Goal: Task Accomplishment & Management: Use online tool/utility

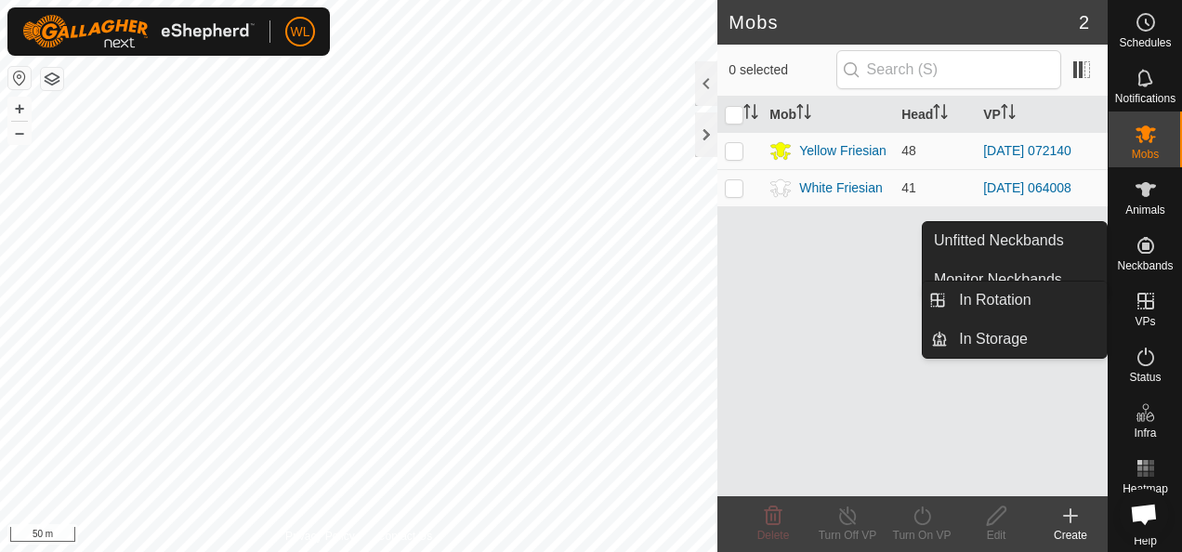
click at [1141, 308] on icon at bounding box center [1145, 301] width 17 height 17
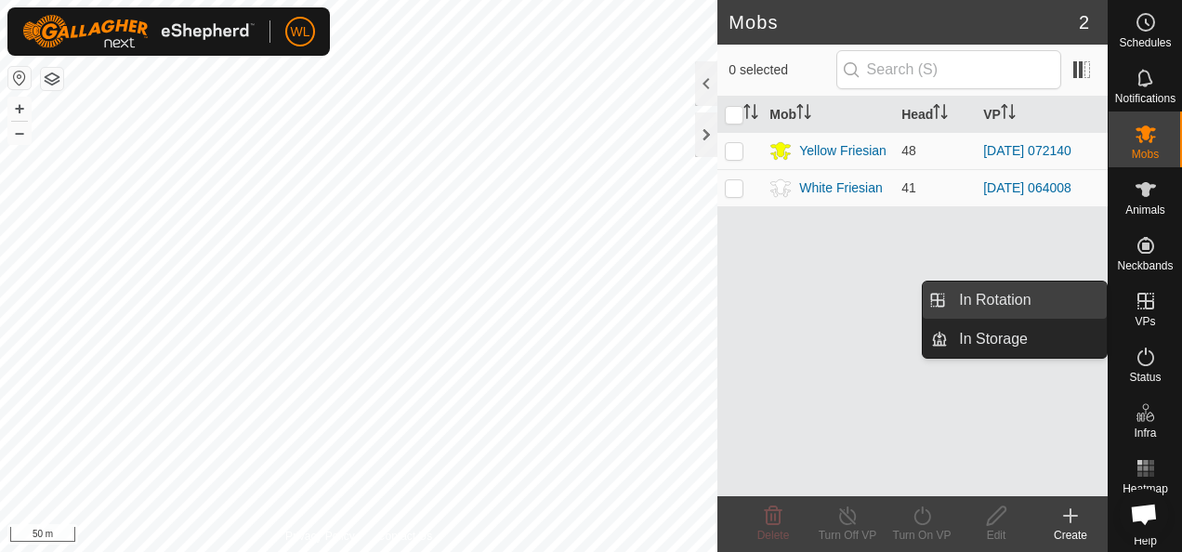
click at [1017, 304] on link "In Rotation" at bounding box center [1027, 300] width 159 height 37
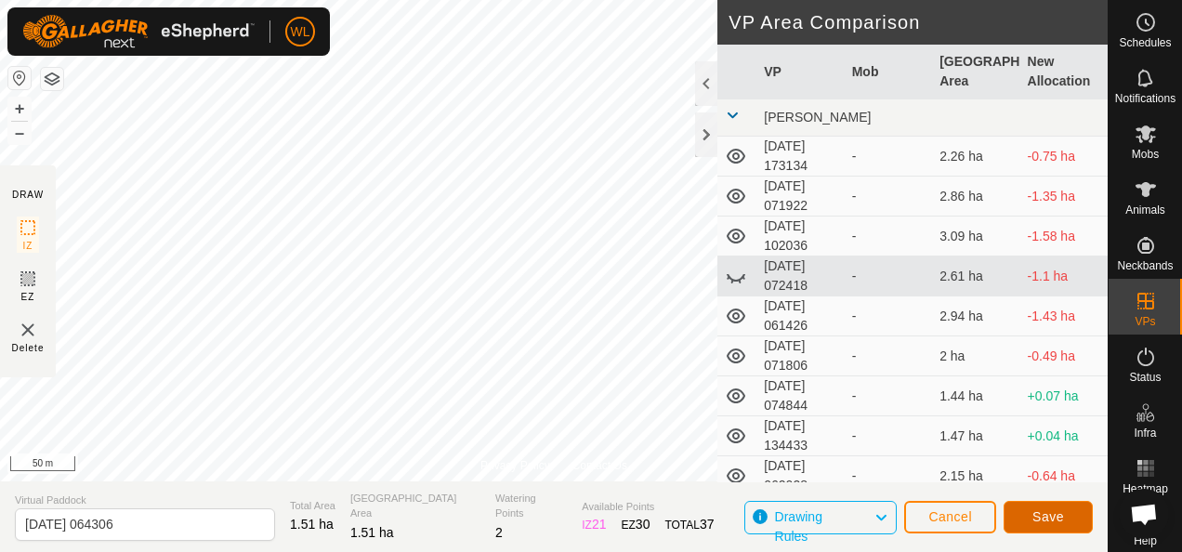
click at [1046, 523] on span "Save" at bounding box center [1048, 516] width 32 height 15
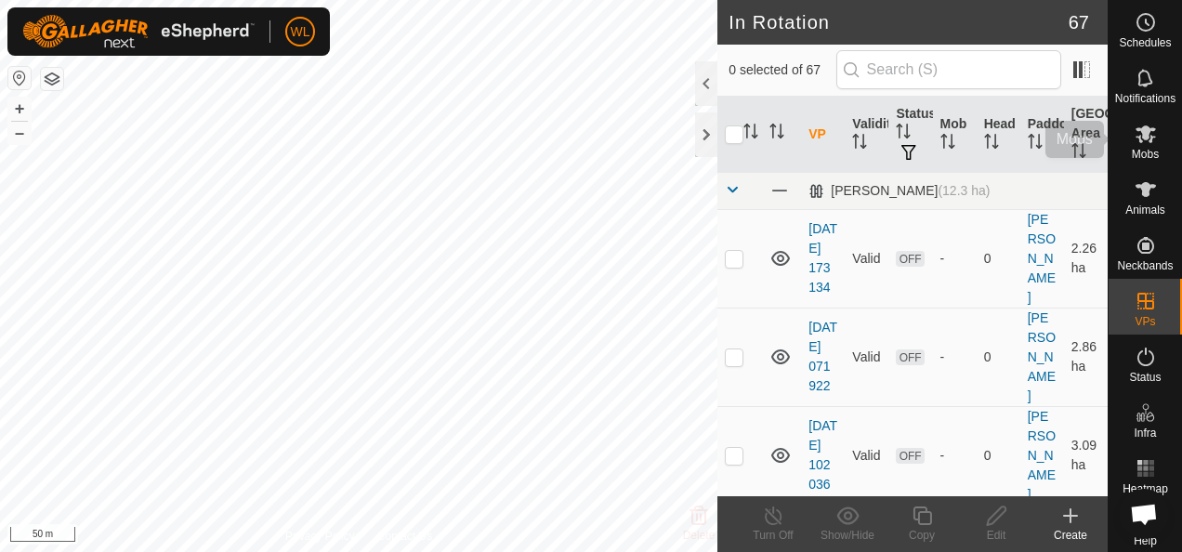
drag, startPoint x: 1133, startPoint y: 141, endPoint x: 1121, endPoint y: 144, distance: 12.4
click at [1135, 141] on icon at bounding box center [1145, 134] width 20 height 18
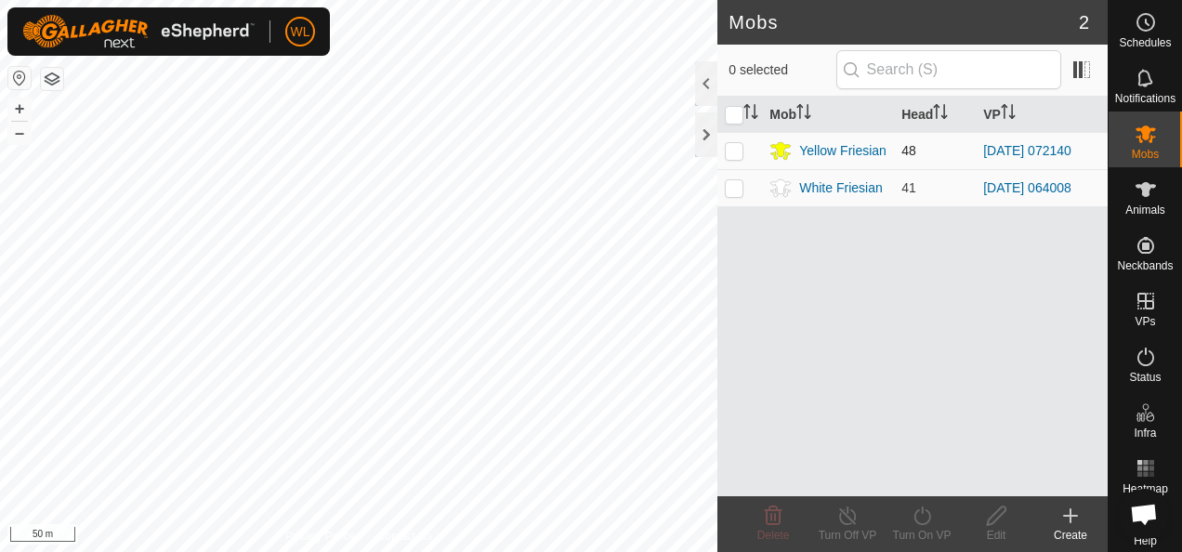
click at [737, 154] on p-checkbox at bounding box center [734, 150] width 19 height 15
checkbox input "true"
click at [920, 523] on icon at bounding box center [921, 515] width 17 height 19
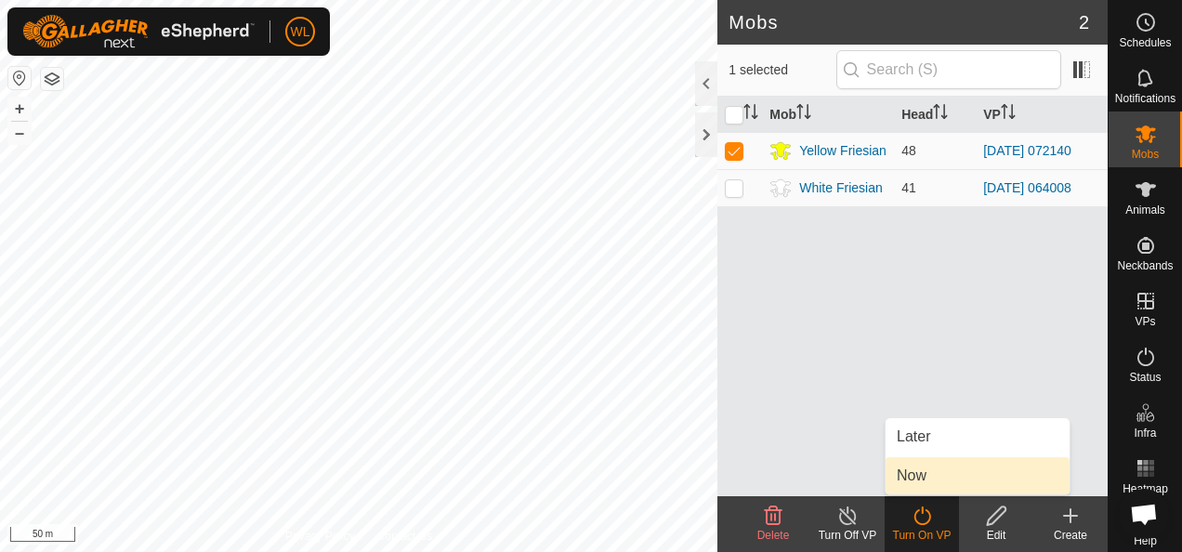
click at [922, 485] on link "Now" at bounding box center [978, 475] width 184 height 37
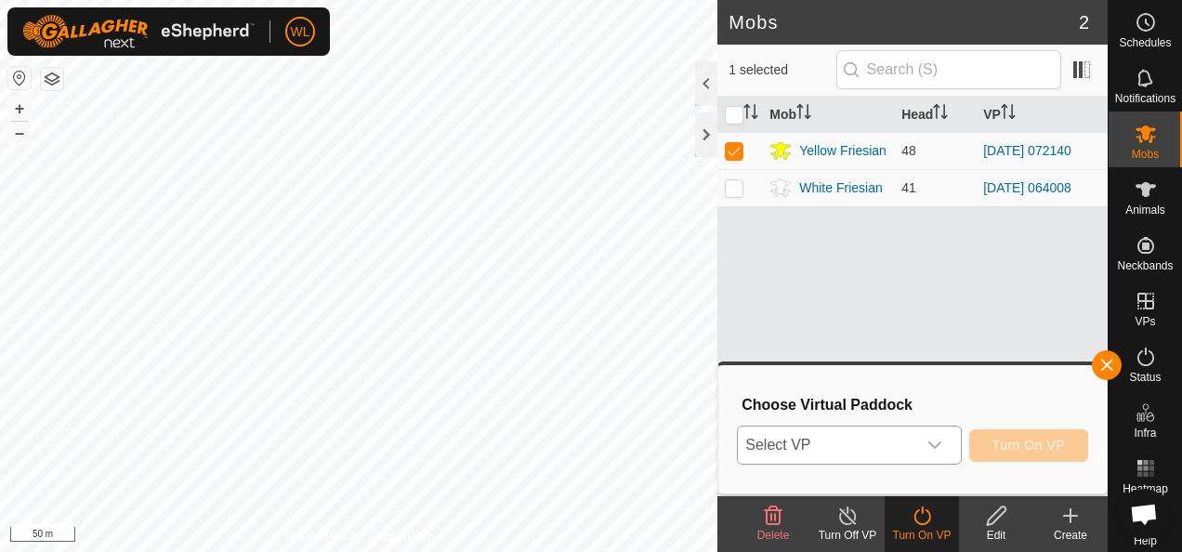
click at [915, 448] on span "Select VP" at bounding box center [826, 445] width 177 height 37
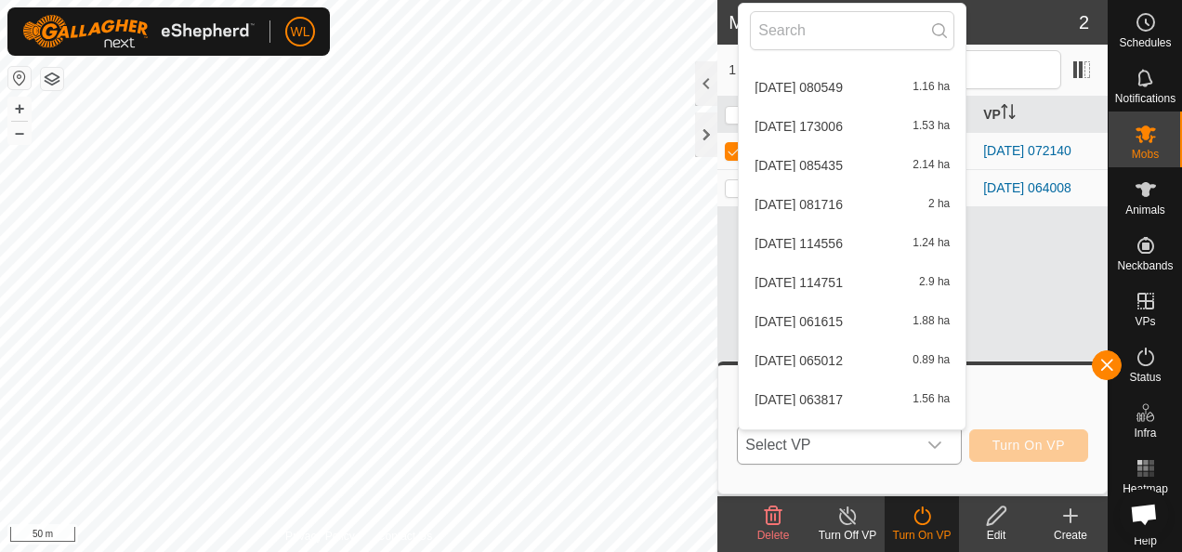
scroll to position [2369, 0]
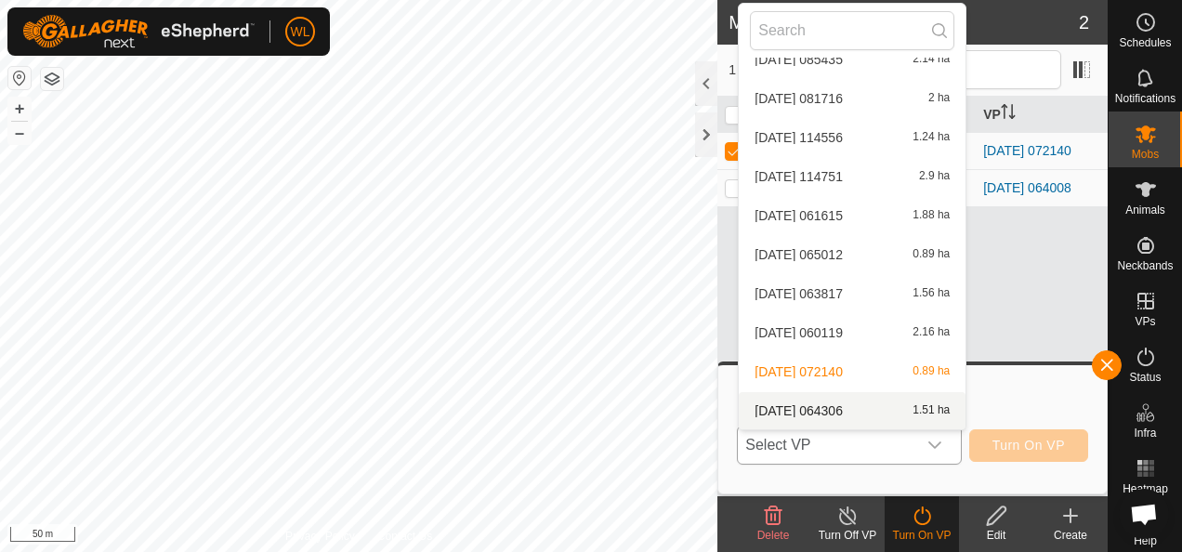
click at [884, 400] on li "2025-09-23 064306 1.51 ha" at bounding box center [852, 410] width 227 height 37
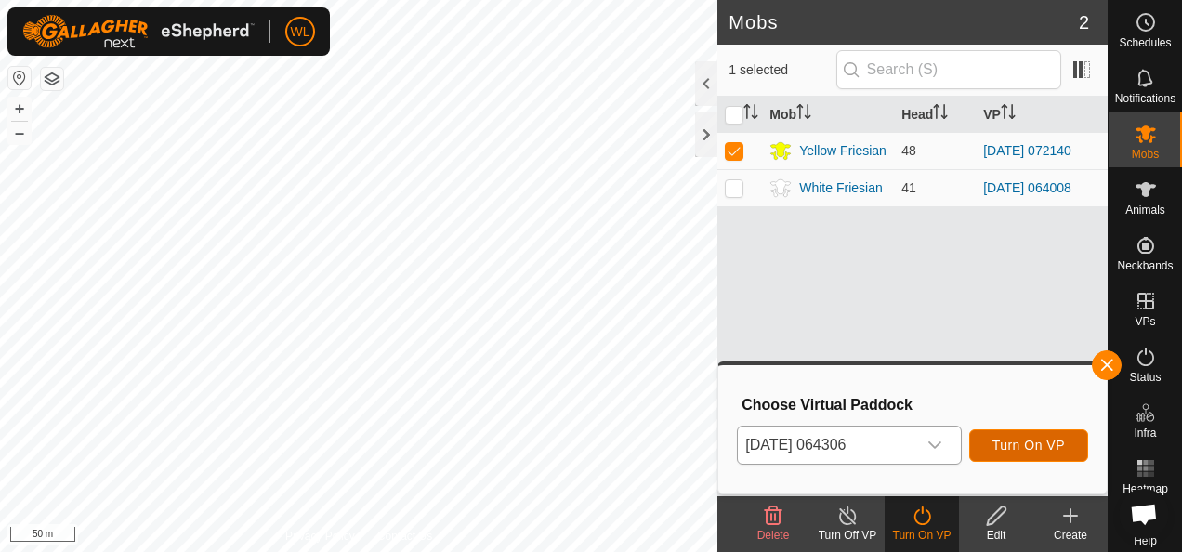
click at [1040, 442] on span "Turn On VP" at bounding box center [1028, 445] width 72 height 15
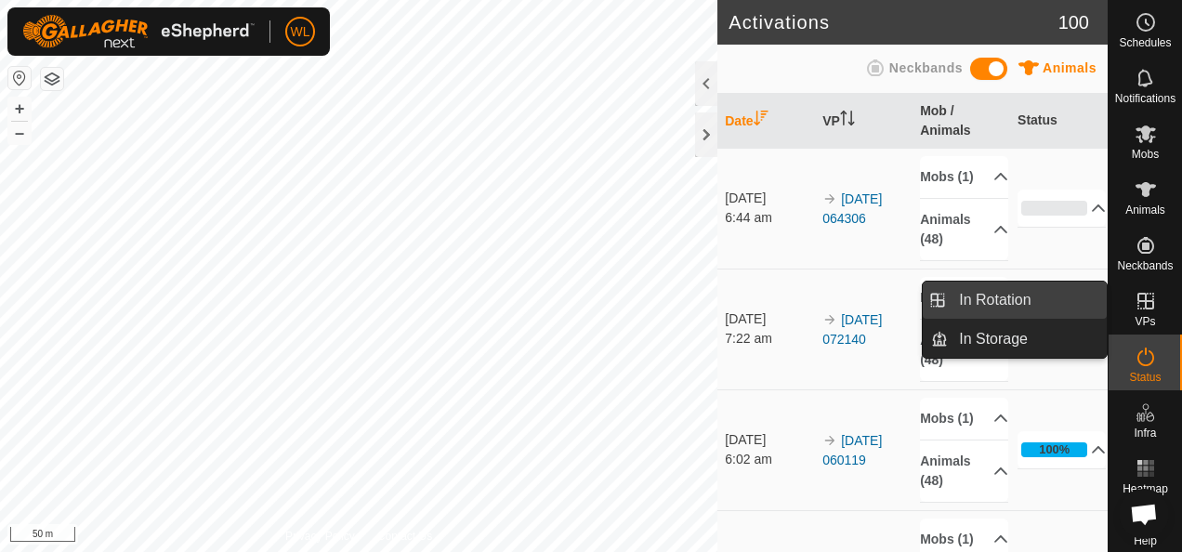
click at [1078, 298] on link "In Rotation" at bounding box center [1027, 300] width 159 height 37
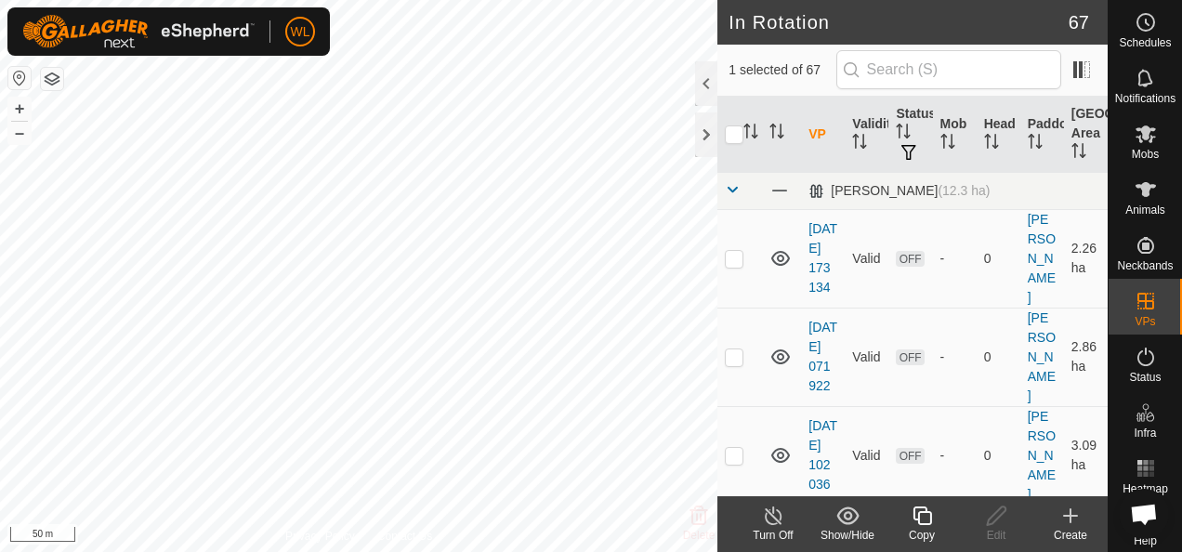
click at [1067, 508] on icon at bounding box center [1070, 516] width 22 height 22
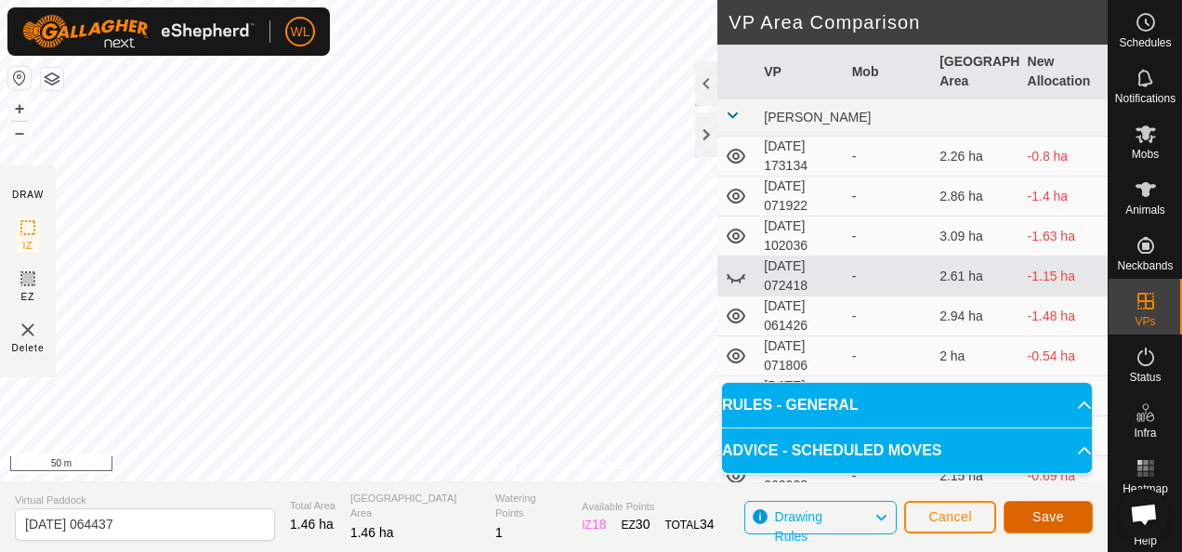
click at [1070, 513] on button "Save" at bounding box center [1048, 517] width 89 height 33
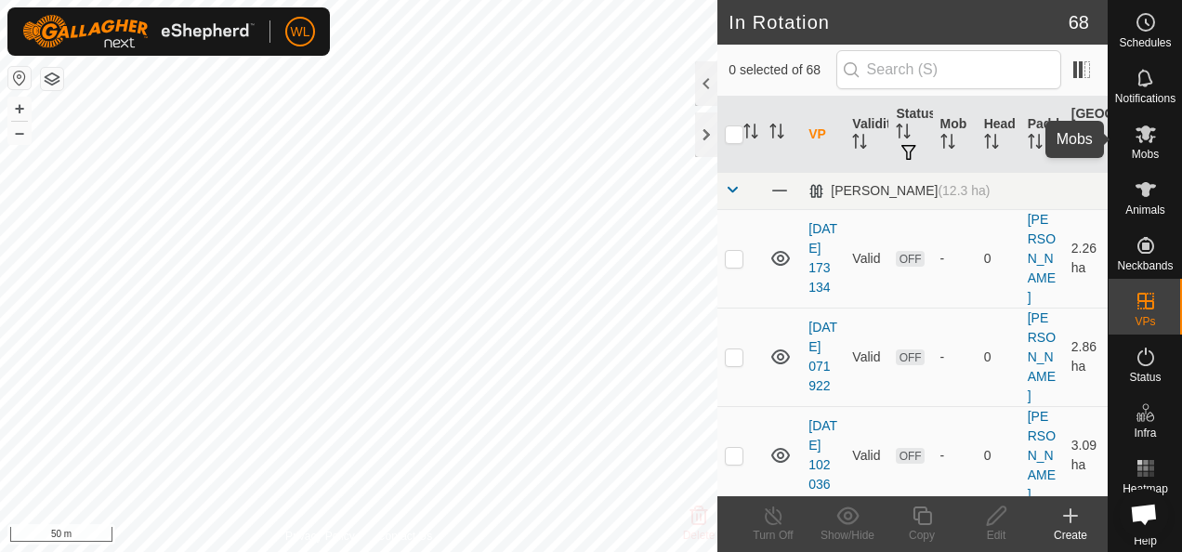
click at [1135, 139] on icon at bounding box center [1145, 134] width 20 height 18
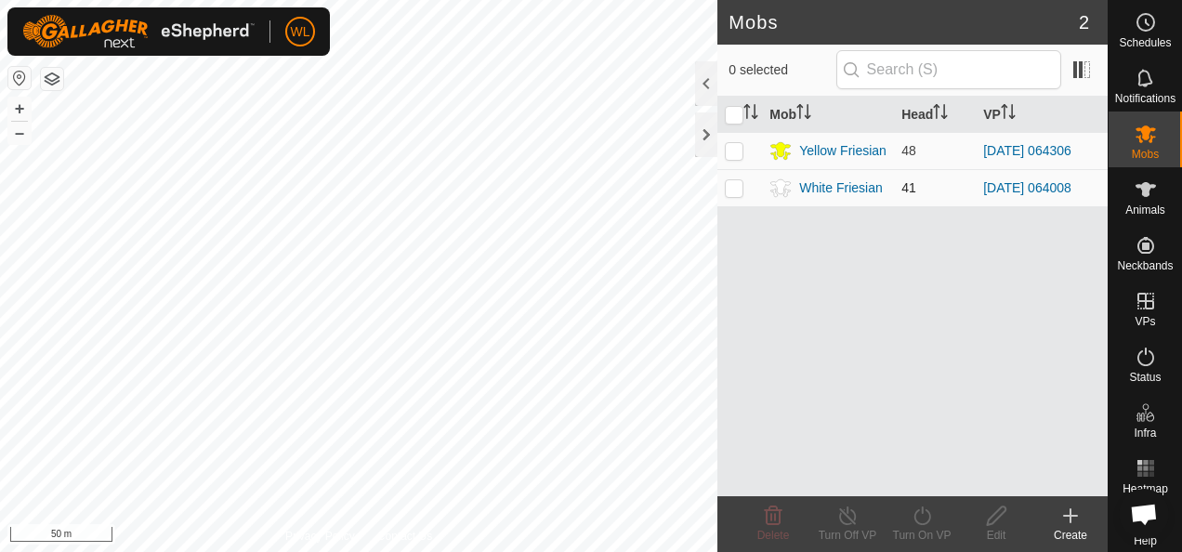
click at [727, 187] on p-checkbox at bounding box center [734, 187] width 19 height 15
checkbox input "true"
click at [929, 517] on icon at bounding box center [921, 515] width 17 height 19
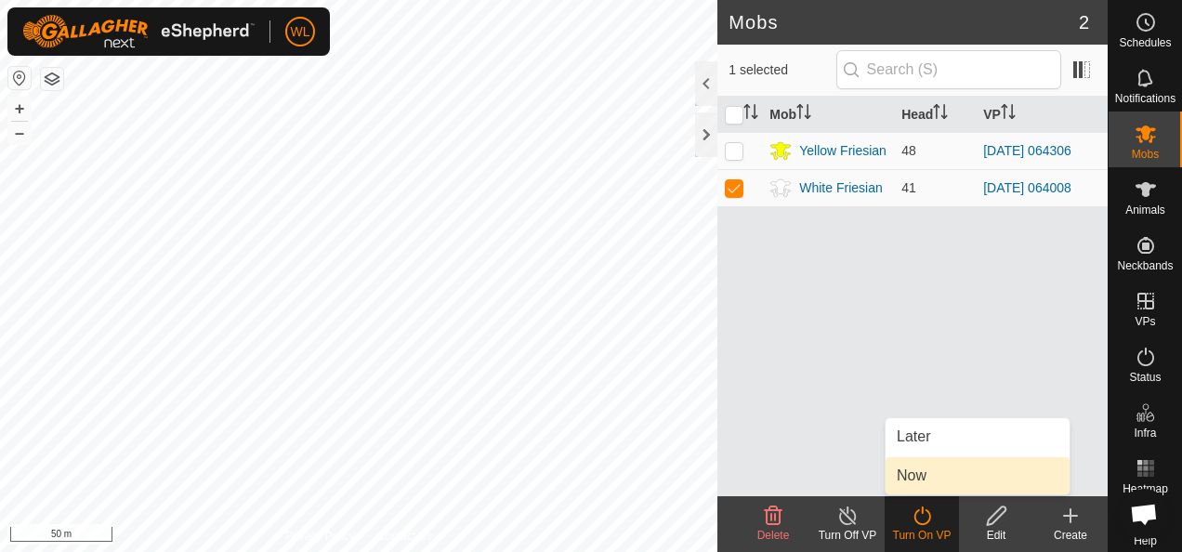
click at [925, 478] on link "Now" at bounding box center [978, 475] width 184 height 37
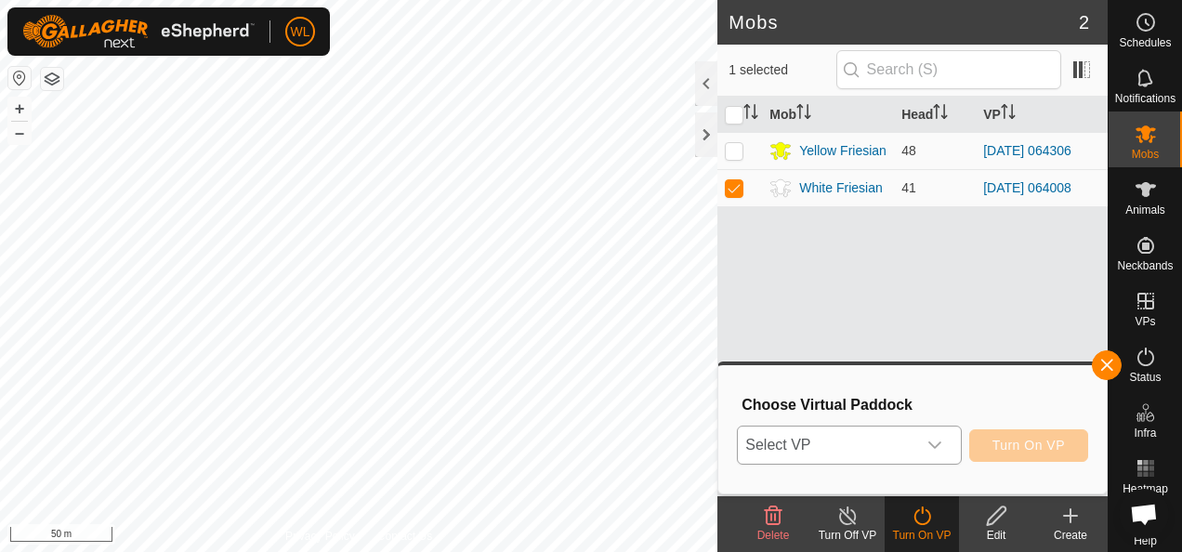
click at [898, 440] on span "Select VP" at bounding box center [826, 445] width 177 height 37
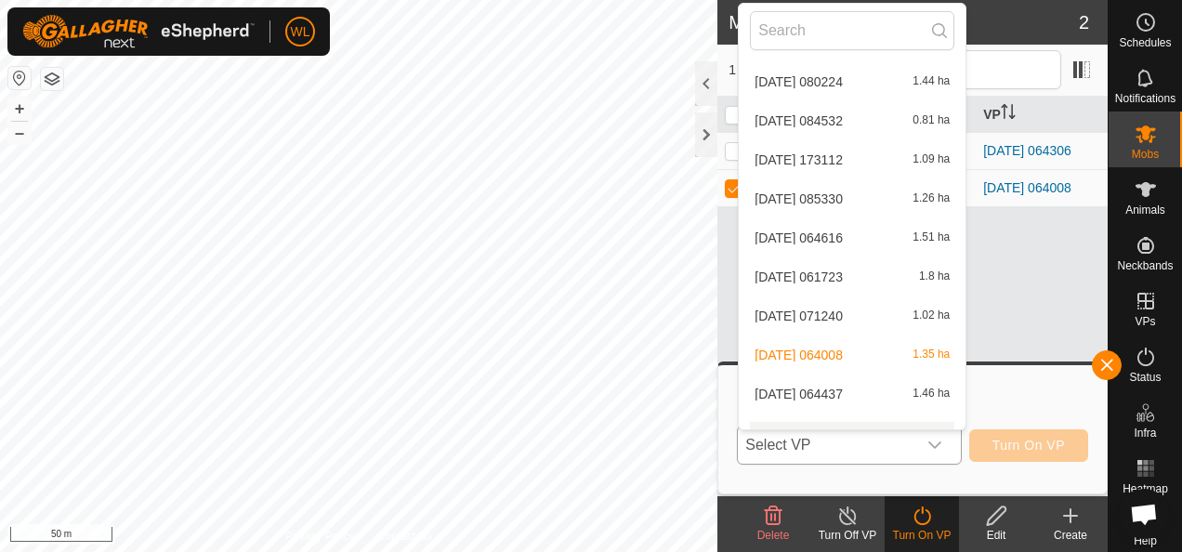
scroll to position [950, 0]
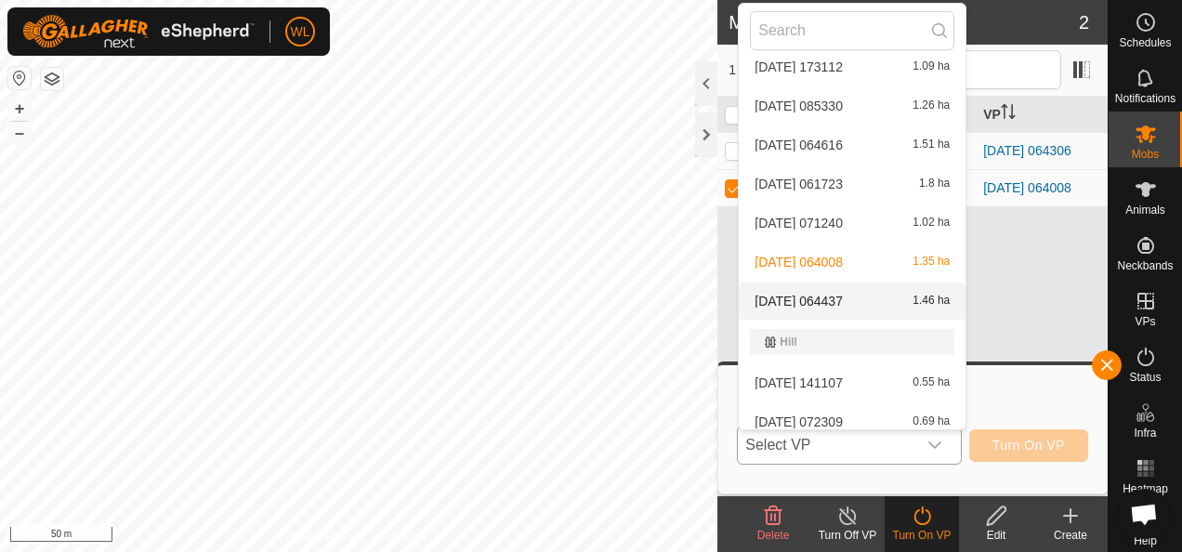
click at [807, 295] on li "2025-09-23 064437 1.46 ha" at bounding box center [852, 300] width 227 height 37
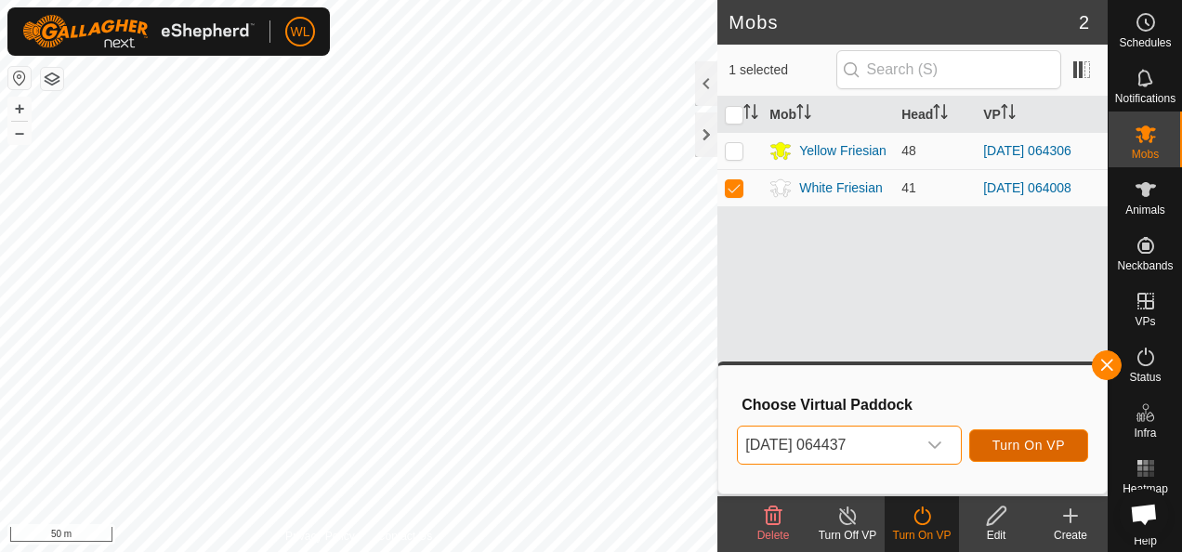
click at [1026, 438] on span "Turn On VP" at bounding box center [1028, 445] width 72 height 15
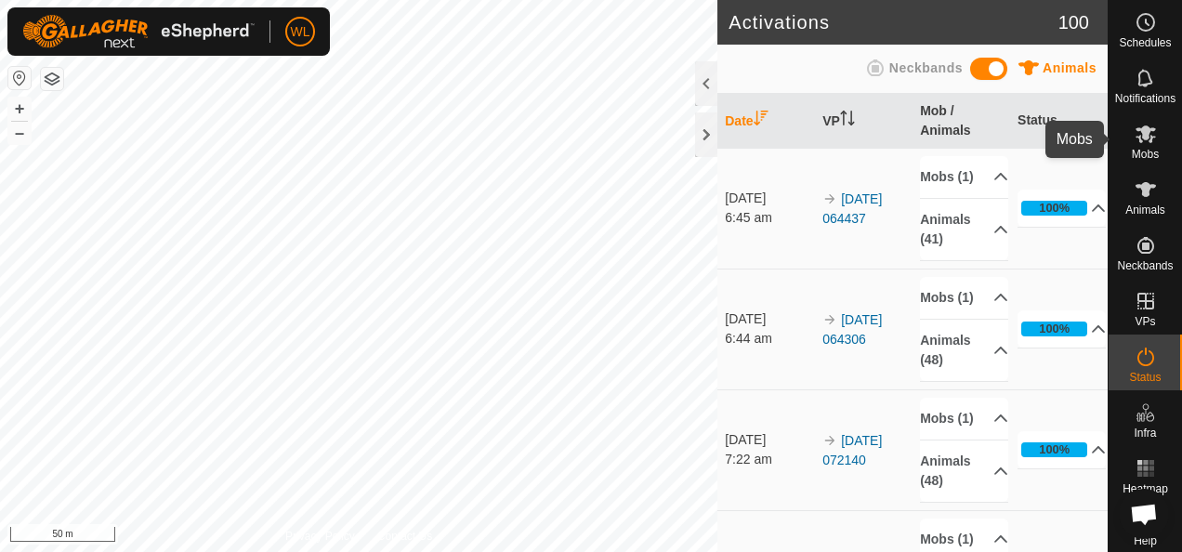
click at [1137, 145] on es-mob-svg-icon at bounding box center [1145, 134] width 33 height 30
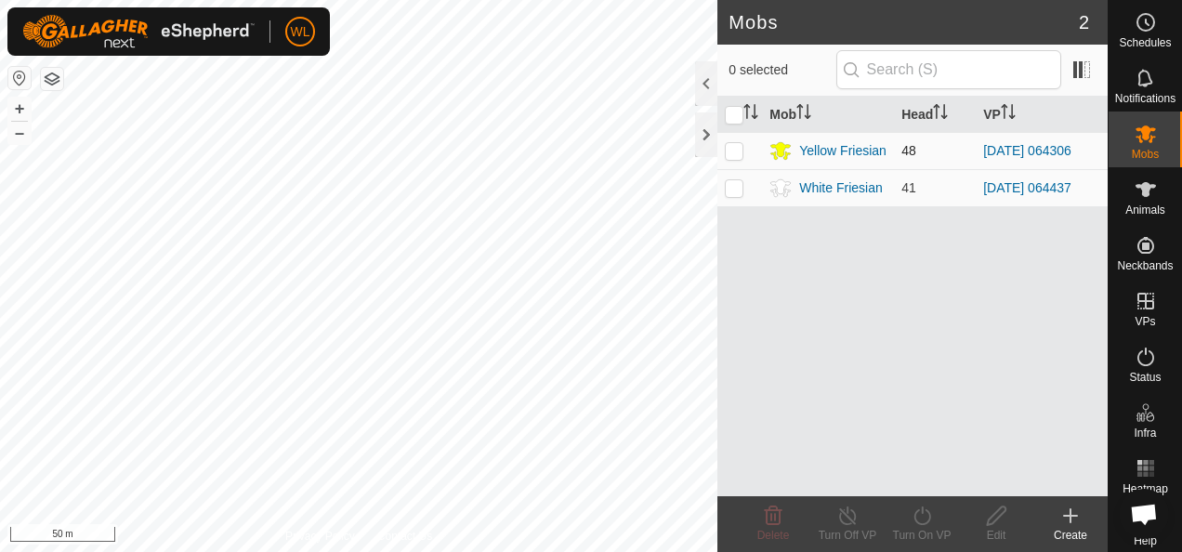
click at [727, 151] on p-checkbox at bounding box center [734, 150] width 19 height 15
checkbox input "true"
click at [923, 518] on icon at bounding box center [922, 516] width 23 height 22
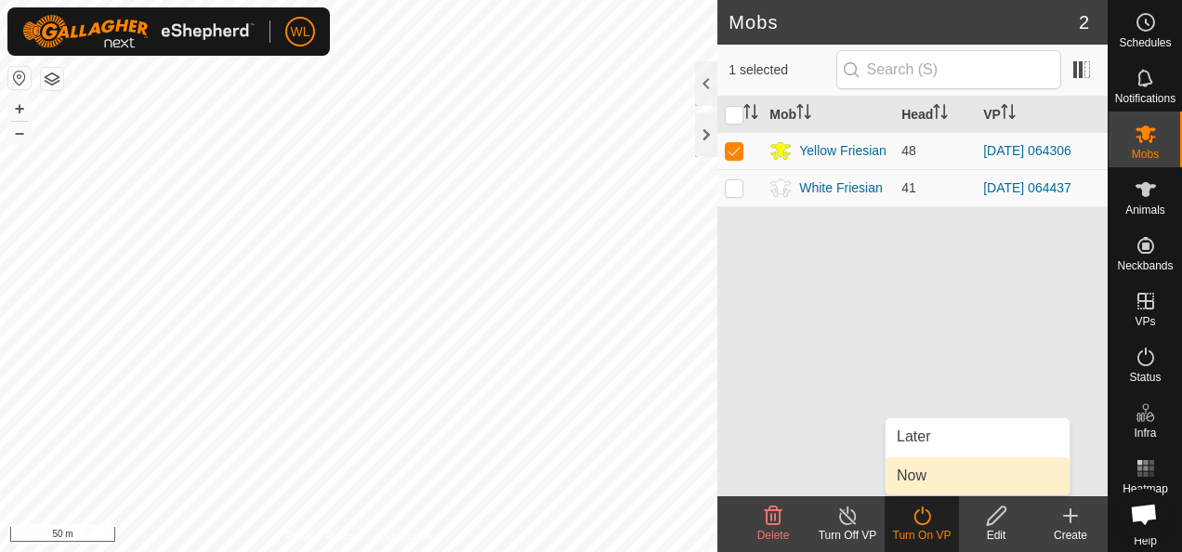
click at [928, 473] on link "Now" at bounding box center [978, 475] width 184 height 37
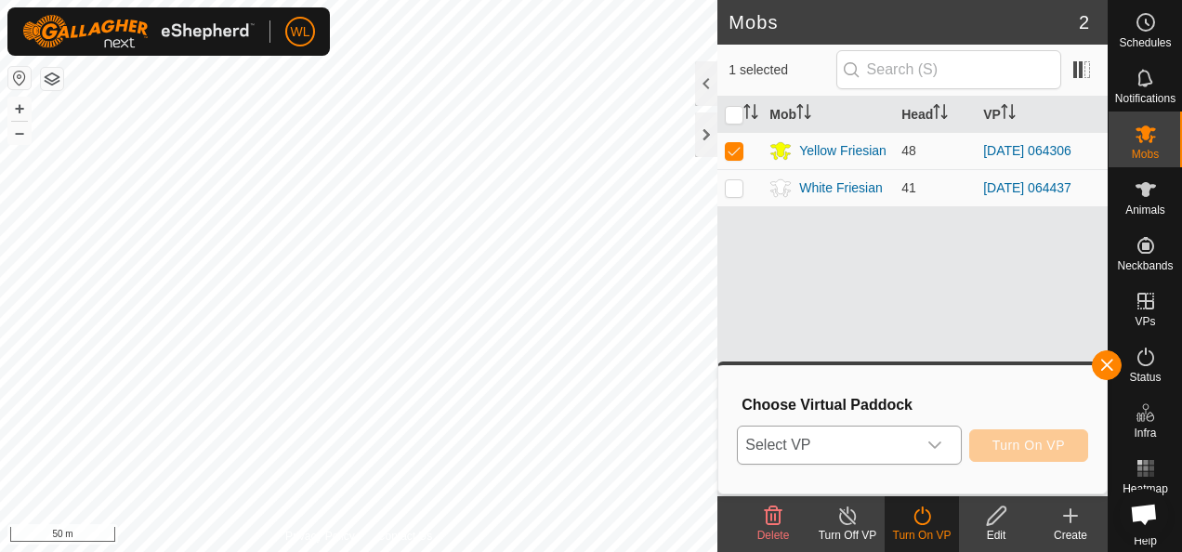
click at [903, 436] on span "Select VP" at bounding box center [826, 445] width 177 height 37
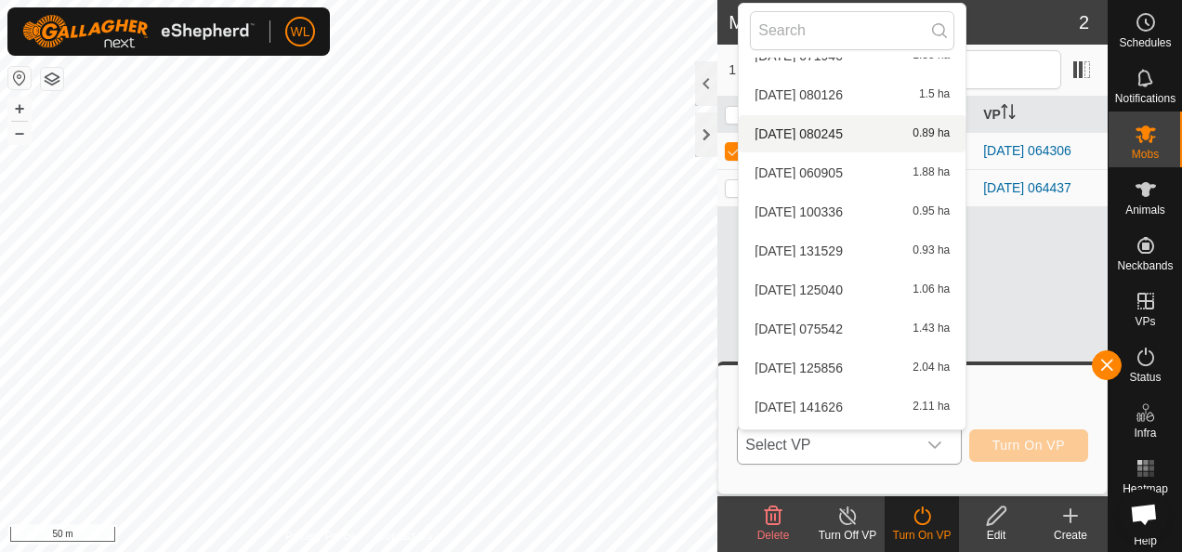
scroll to position [1665, 0]
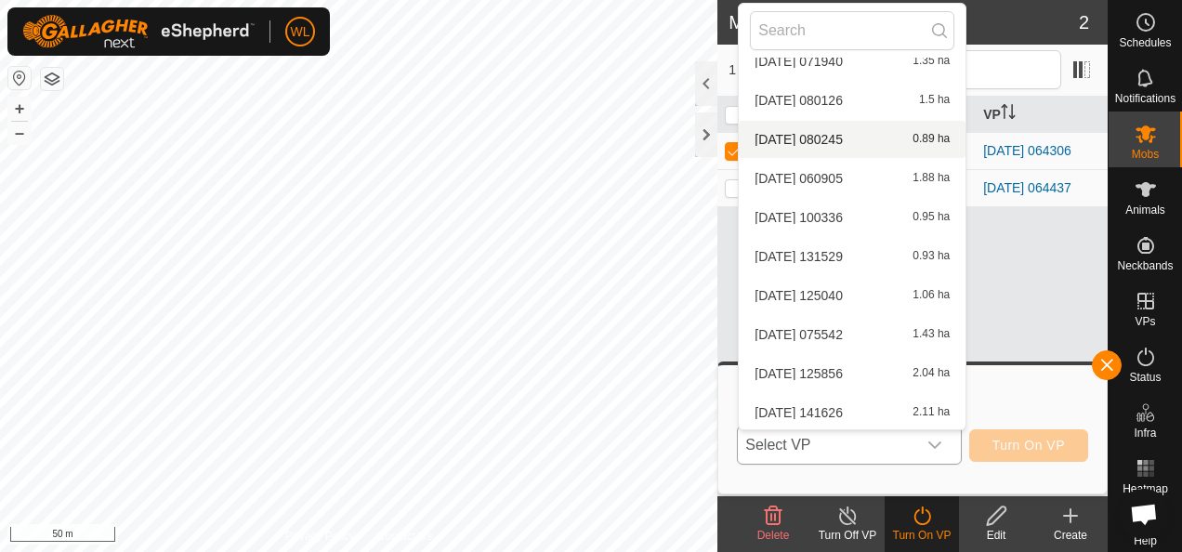
click at [824, 143] on li "[DATE] 080245 0.89 ha" at bounding box center [852, 139] width 227 height 37
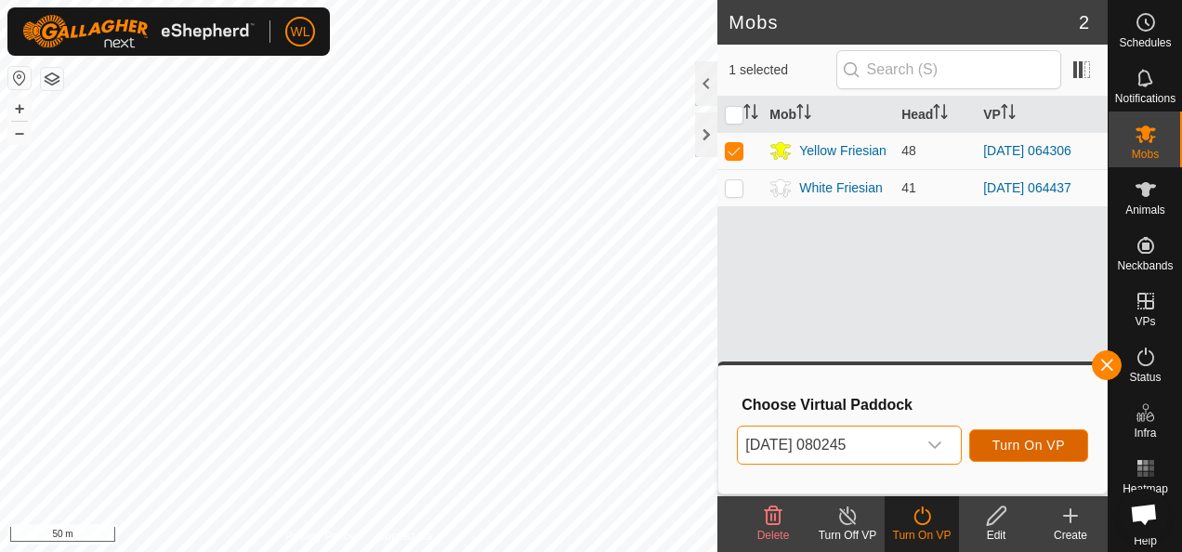
click at [1018, 434] on button "Turn On VP" at bounding box center [1028, 445] width 119 height 33
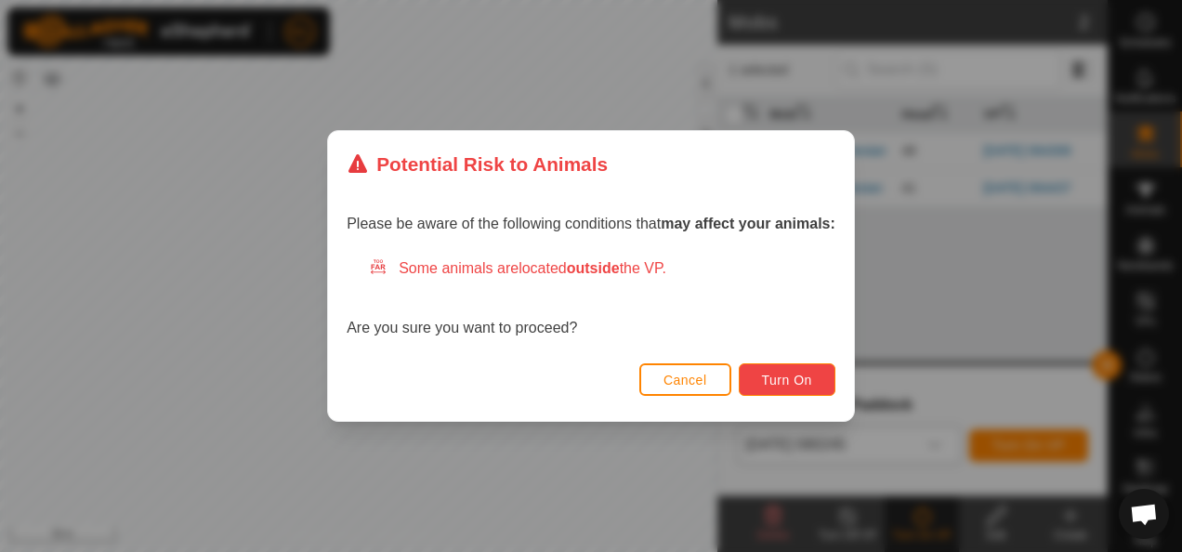
click at [789, 379] on span "Turn On" at bounding box center [787, 380] width 50 height 15
